Goal: Use online tool/utility: Utilize a website feature to perform a specific function

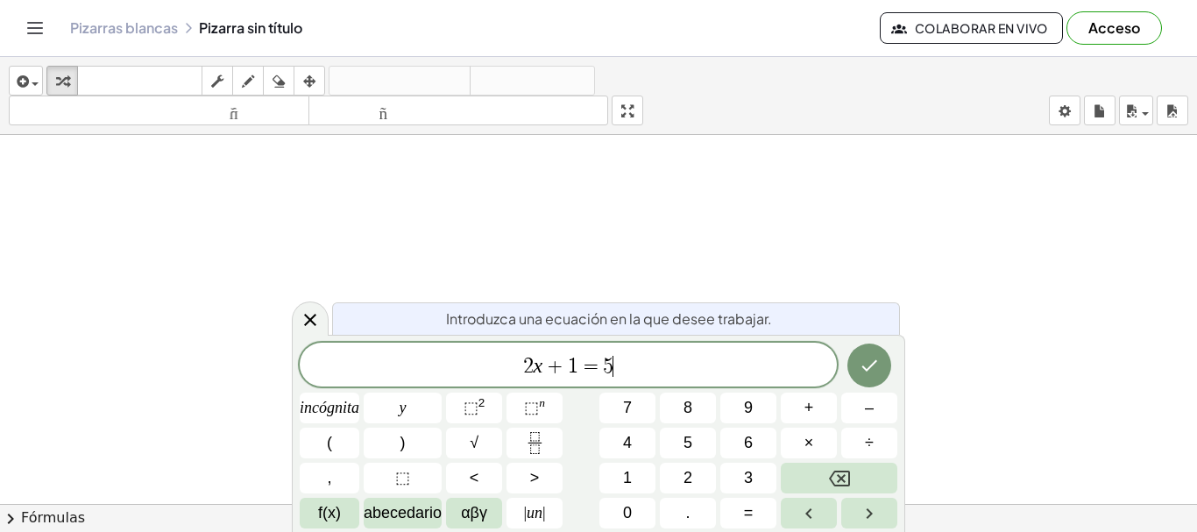
click at [705, 377] on span "2 x + 1 = 5 ​" at bounding box center [568, 366] width 537 height 25
click at [806, 446] on font "×" at bounding box center [809, 443] width 10 height 18
click at [866, 467] on button "Retroceso" at bounding box center [839, 478] width 117 height 31
click at [540, 374] on var "x" at bounding box center [539, 365] width 10 height 23
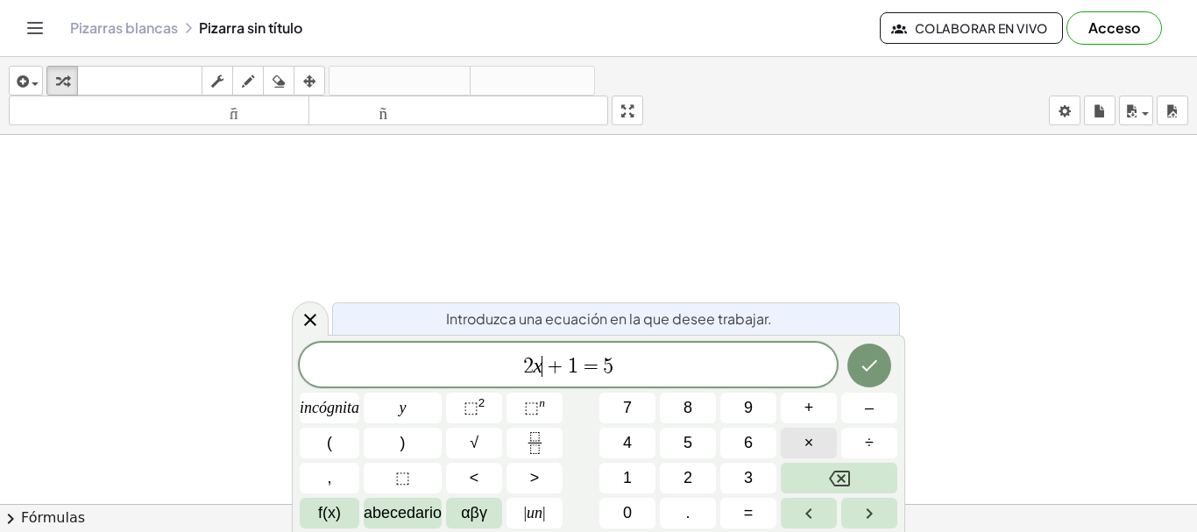
click at [804, 446] on font "×" at bounding box center [809, 443] width 10 height 18
click at [855, 487] on button "Retroceso" at bounding box center [839, 478] width 117 height 31
click at [539, 378] on span "2 x ​ + 1 = 5" at bounding box center [568, 366] width 537 height 25
click at [535, 379] on div "2 ​ x + 1 = 5" at bounding box center [568, 365] width 537 height 44
click at [545, 373] on span "+" at bounding box center [554, 366] width 25 height 21
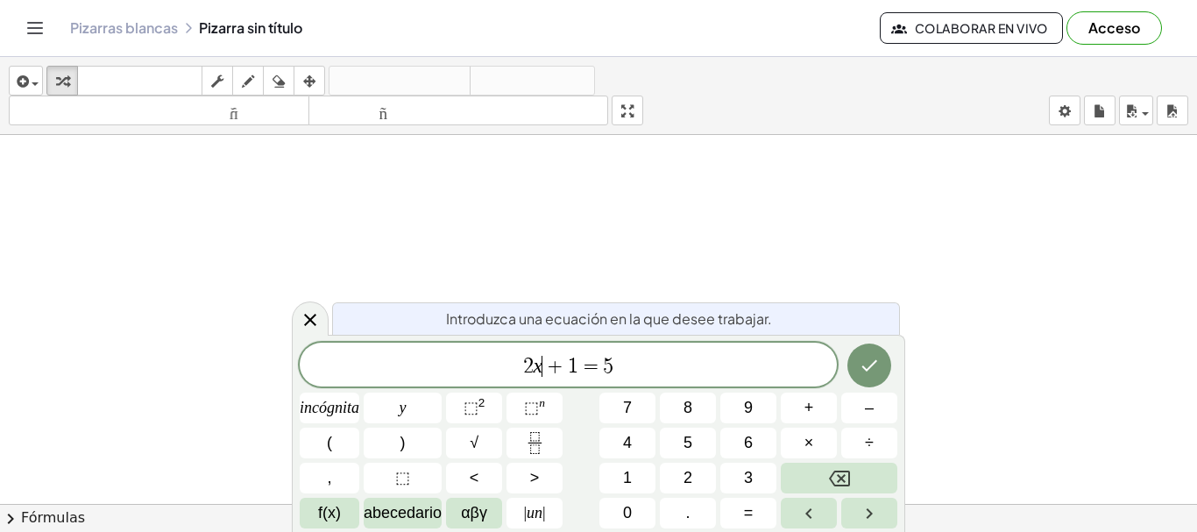
click at [540, 373] on var "x" at bounding box center [539, 365] width 10 height 23
click at [538, 373] on var "x" at bounding box center [539, 365] width 10 height 23
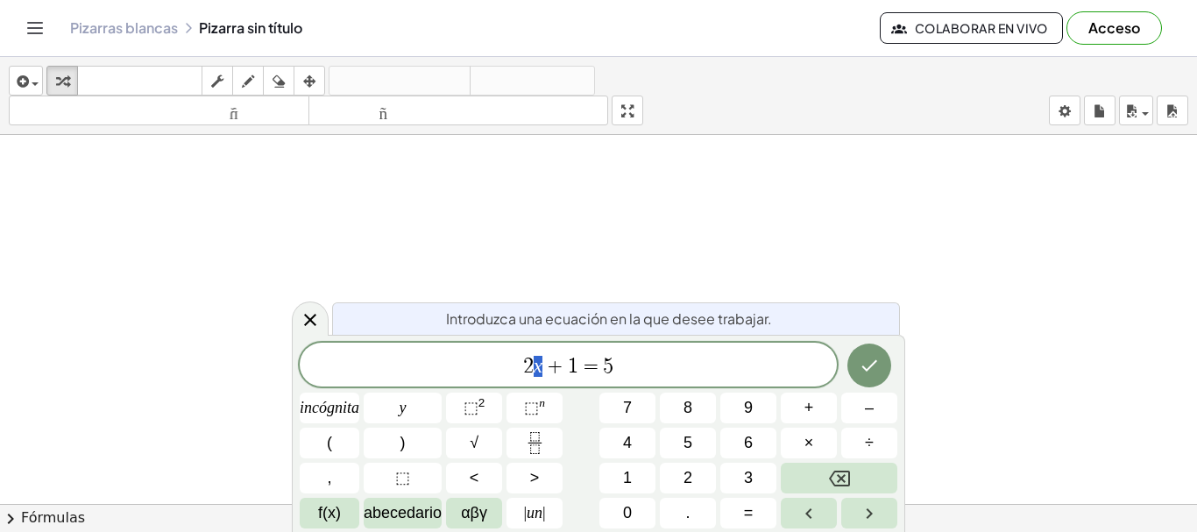
drag, startPoint x: 538, startPoint y: 373, endPoint x: 552, endPoint y: 368, distance: 15.0
click at [617, 366] on span "2 x + 1 = 5" at bounding box center [568, 366] width 537 height 25
click at [492, 397] on button "⬚ 2" at bounding box center [474, 408] width 56 height 31
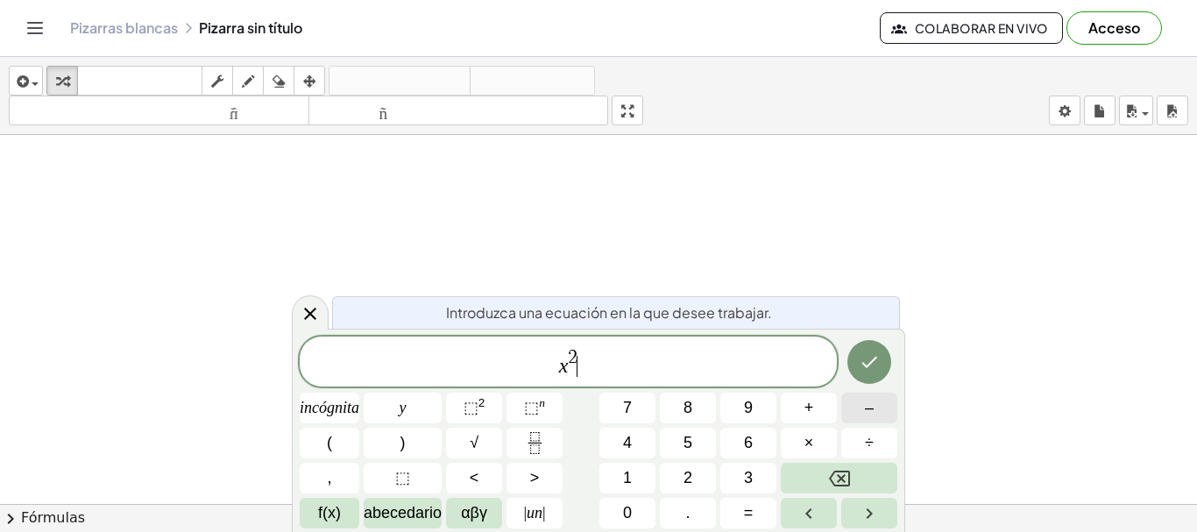
click at [853, 411] on button "–" at bounding box center [869, 408] width 56 height 31
click at [689, 469] on font "2" at bounding box center [687, 478] width 9 height 18
click at [813, 404] on font "+" at bounding box center [809, 408] width 10 height 18
click at [625, 440] on font "4" at bounding box center [627, 443] width 9 height 18
click at [872, 380] on button "Hecho" at bounding box center [869, 362] width 44 height 44
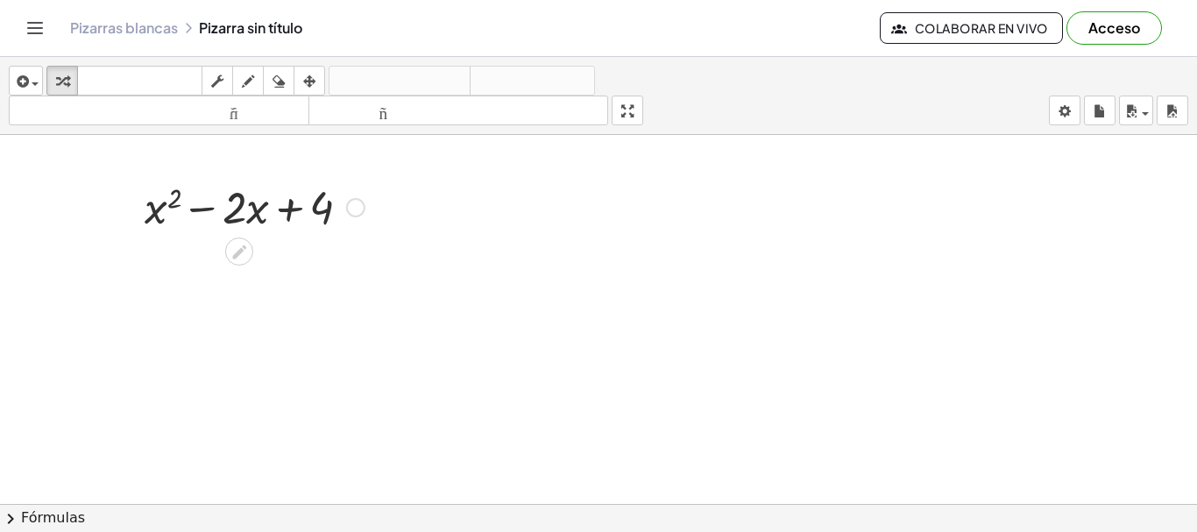
click at [241, 254] on icon at bounding box center [239, 252] width 18 height 18
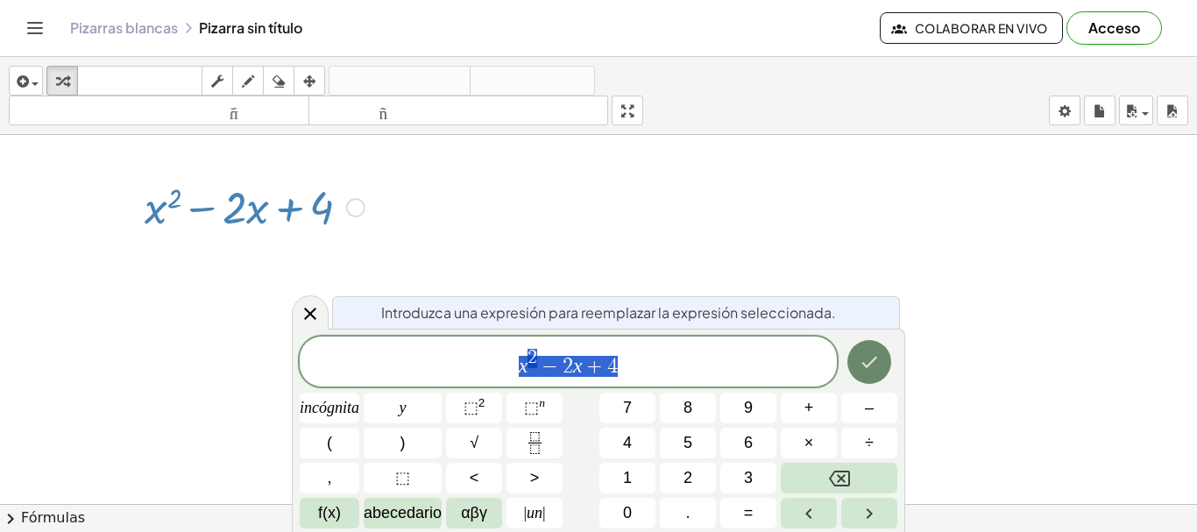
click at [1196, 502] on body "Actividades matemáticas fáciles de comprender Empezar Banco de actividades Trab…" at bounding box center [598, 266] width 1197 height 532
